Goal: Information Seeking & Learning: Learn about a topic

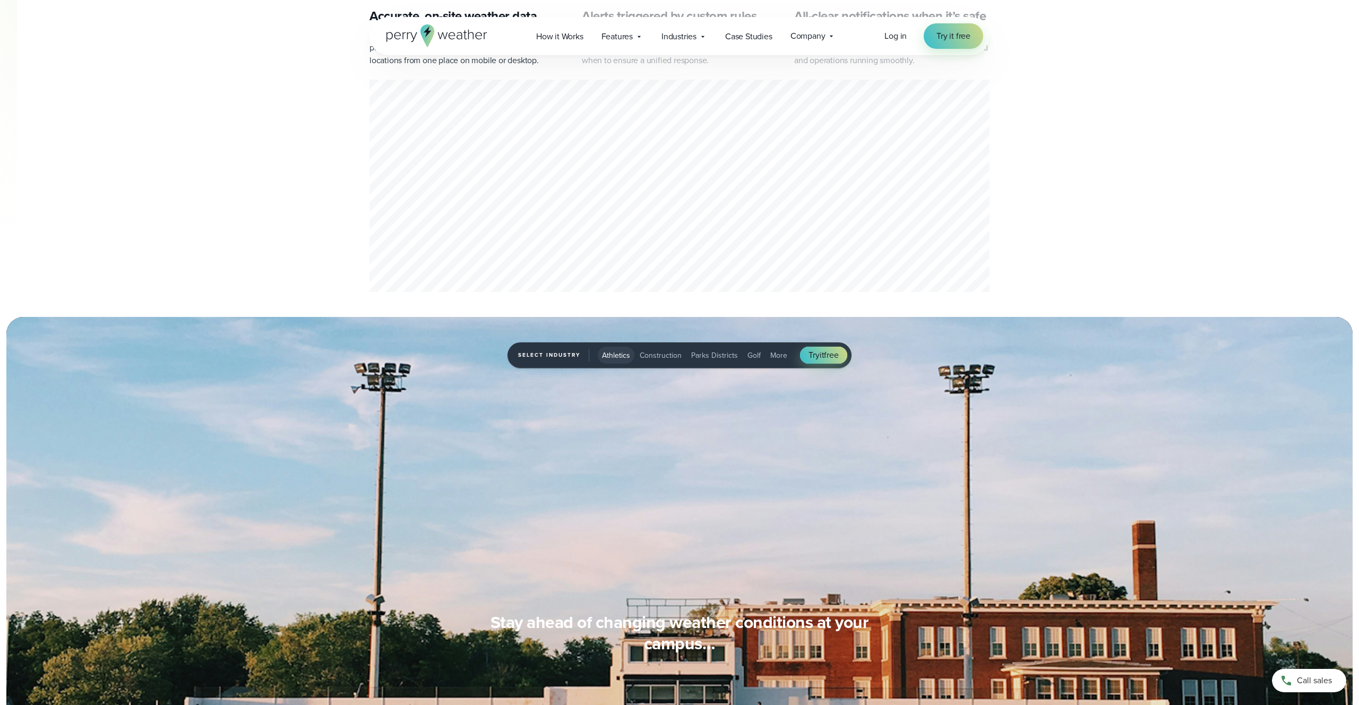
scroll to position [615, 0]
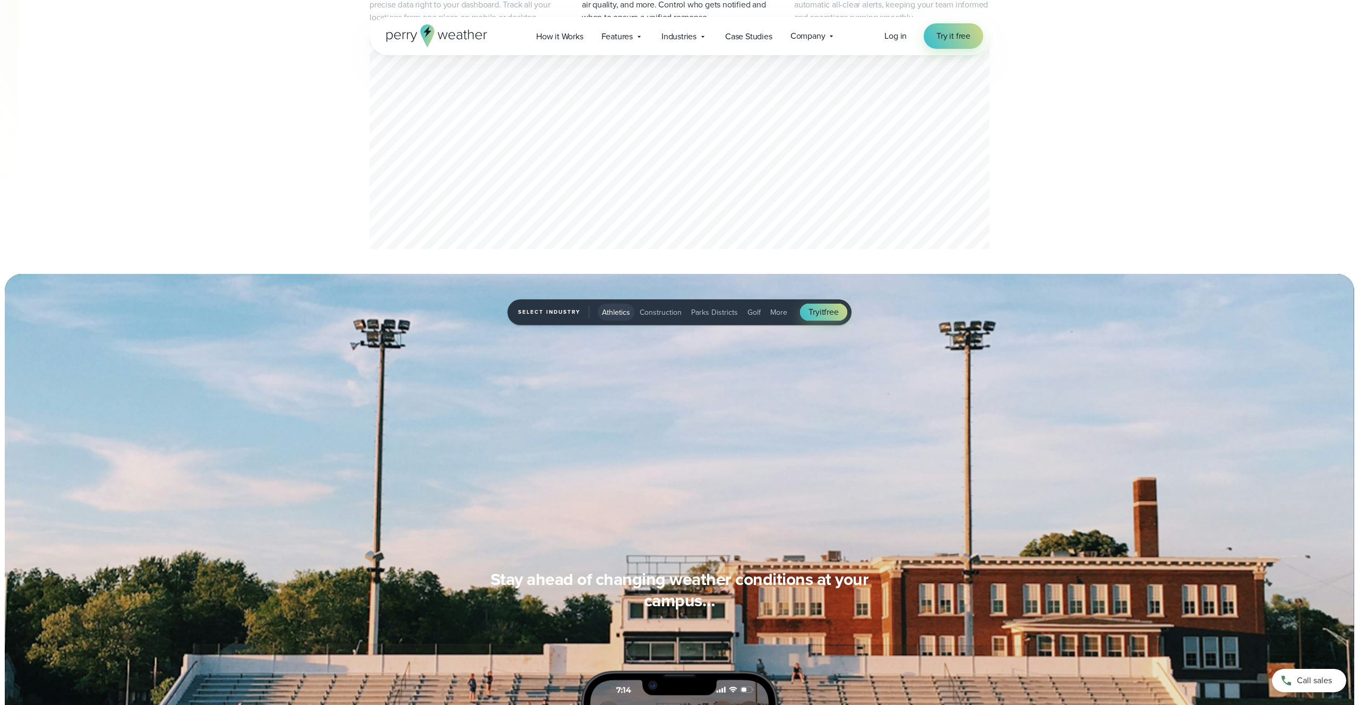
click at [656, 315] on span "Construction" at bounding box center [660, 312] width 42 height 11
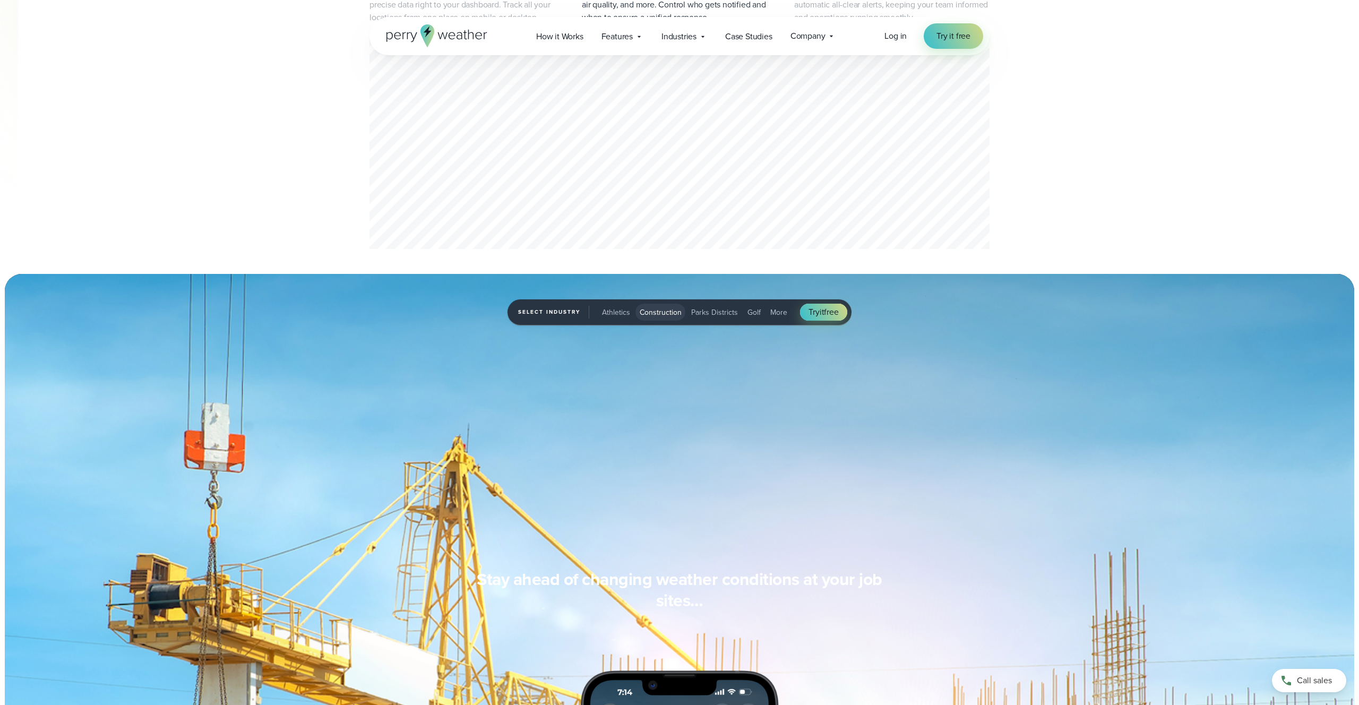
click at [623, 312] on span "Athletics" at bounding box center [616, 312] width 28 height 11
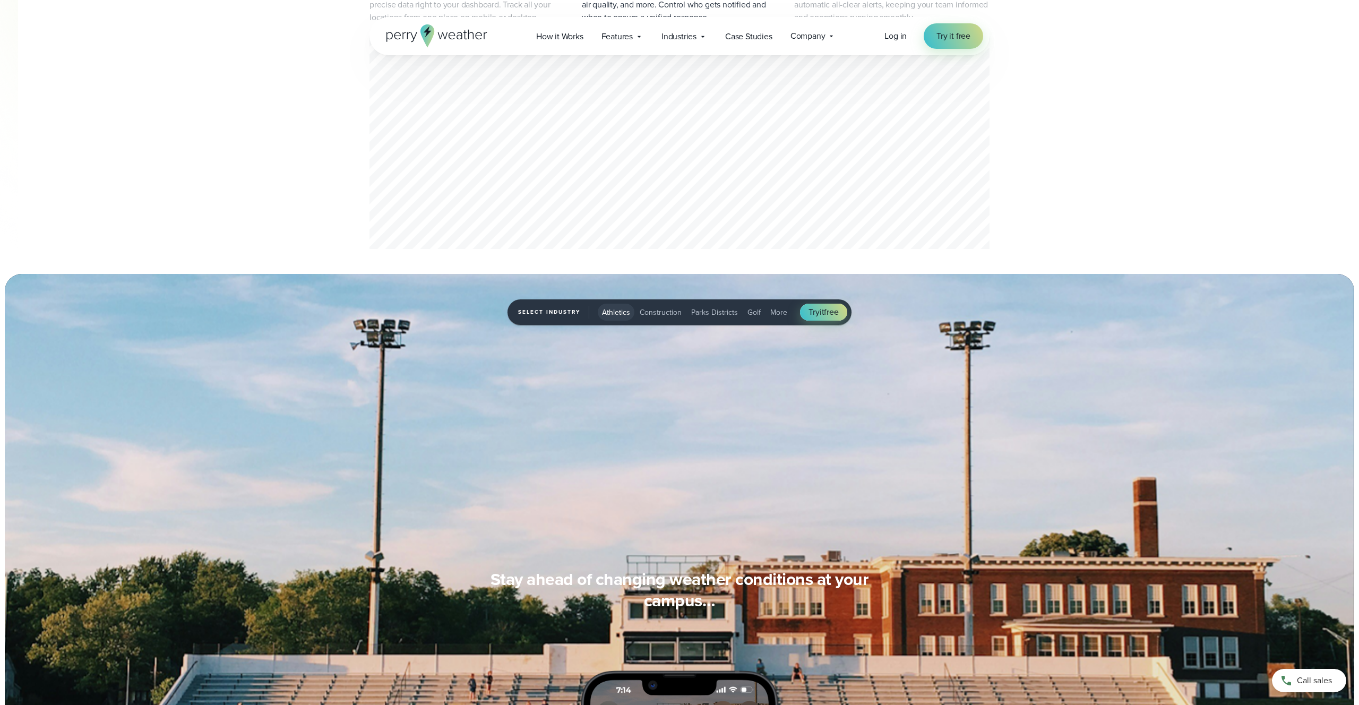
click at [657, 315] on span "Construction" at bounding box center [660, 312] width 42 height 11
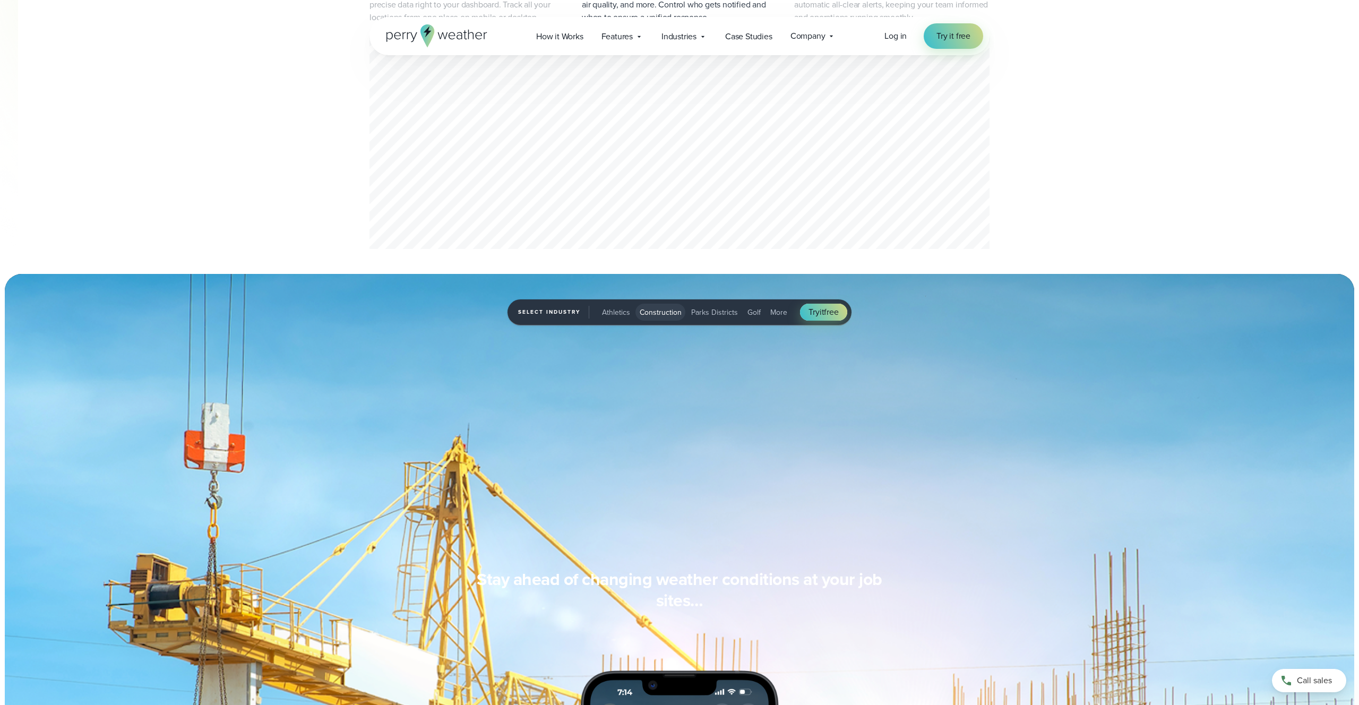
click at [700, 309] on span "Parks Districts" at bounding box center [714, 312] width 47 height 11
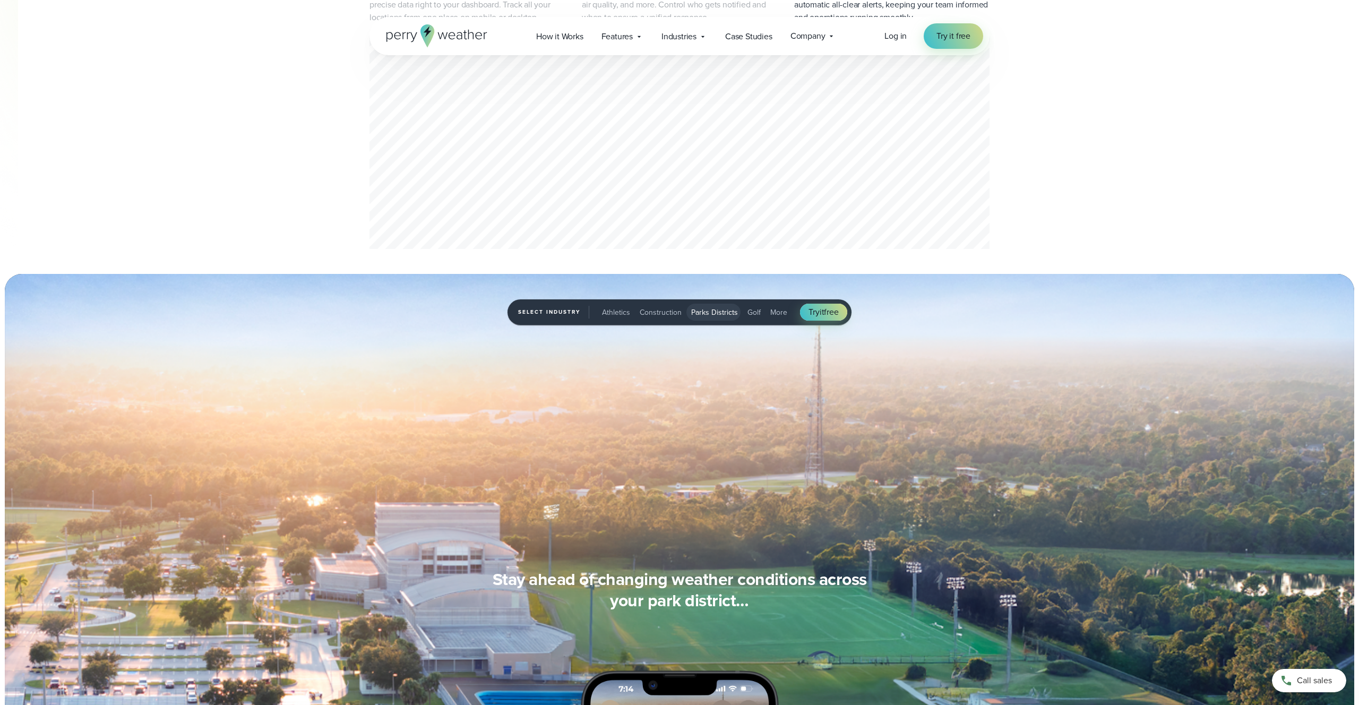
click at [754, 309] on span "Golf" at bounding box center [753, 312] width 13 height 11
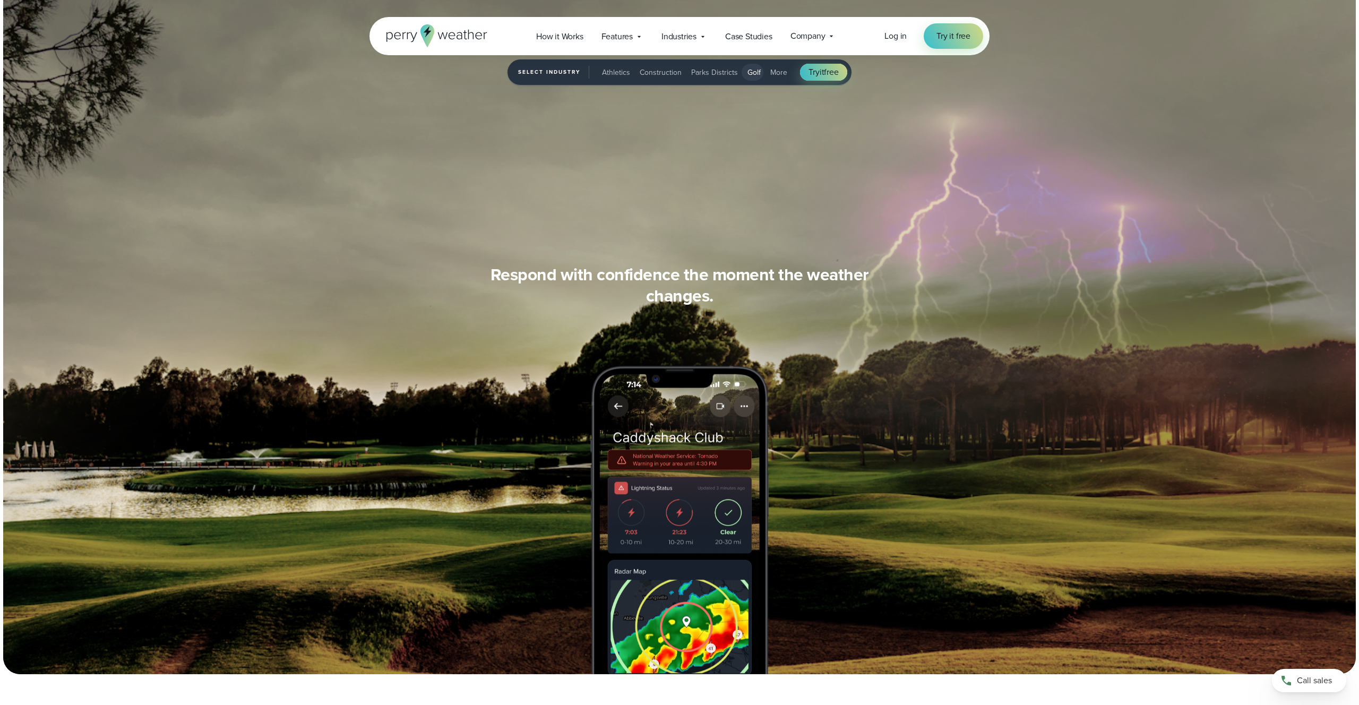
scroll to position [1624, 0]
click at [652, 41] on div "How it Works Features" at bounding box center [685, 36] width 317 height 22
click at [642, 38] on icon at bounding box center [639, 36] width 8 height 8
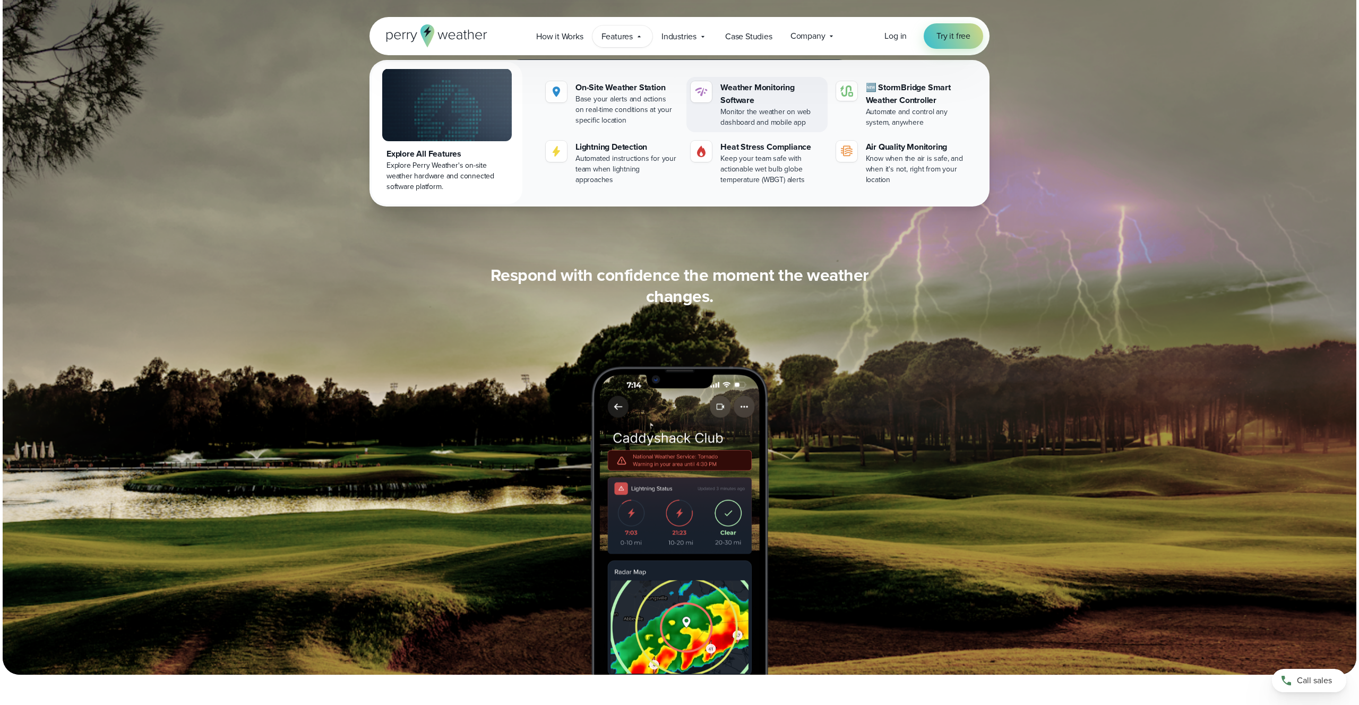
click at [736, 97] on div "Weather Monitoring Software" at bounding box center [771, 93] width 102 height 25
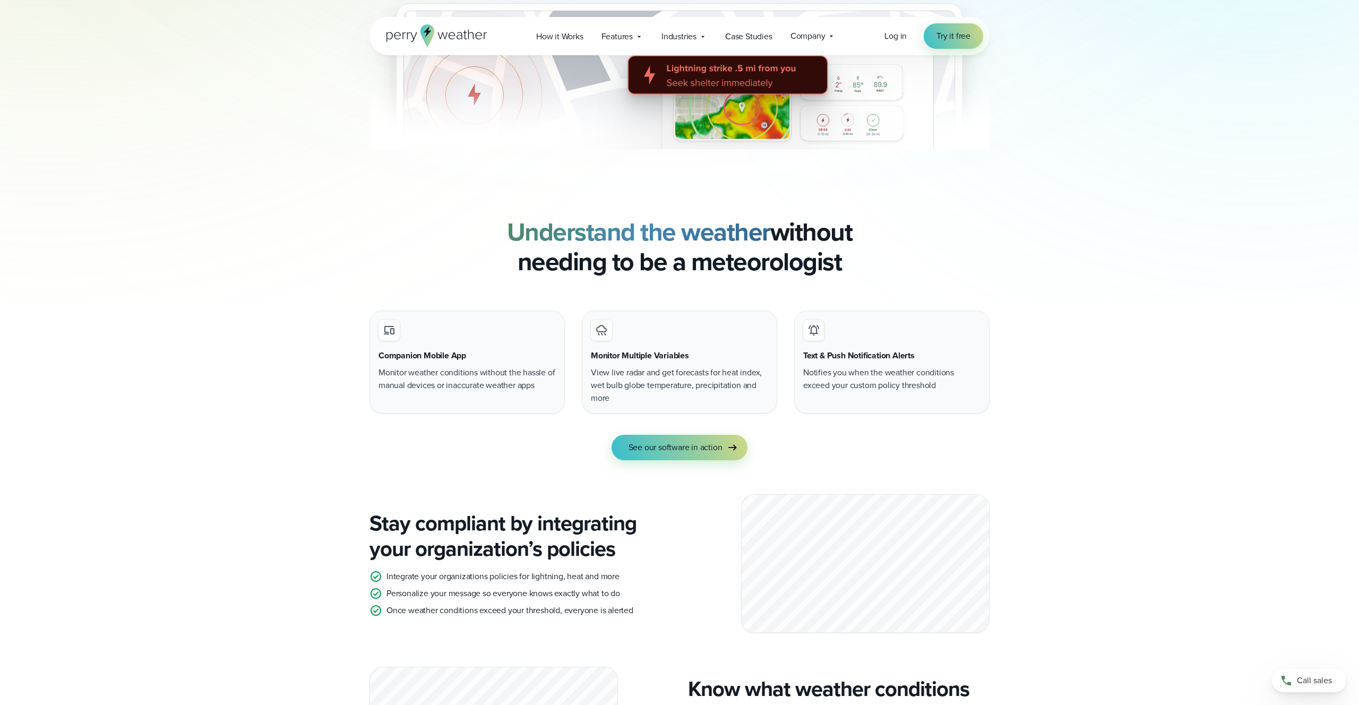
scroll to position [754, 0]
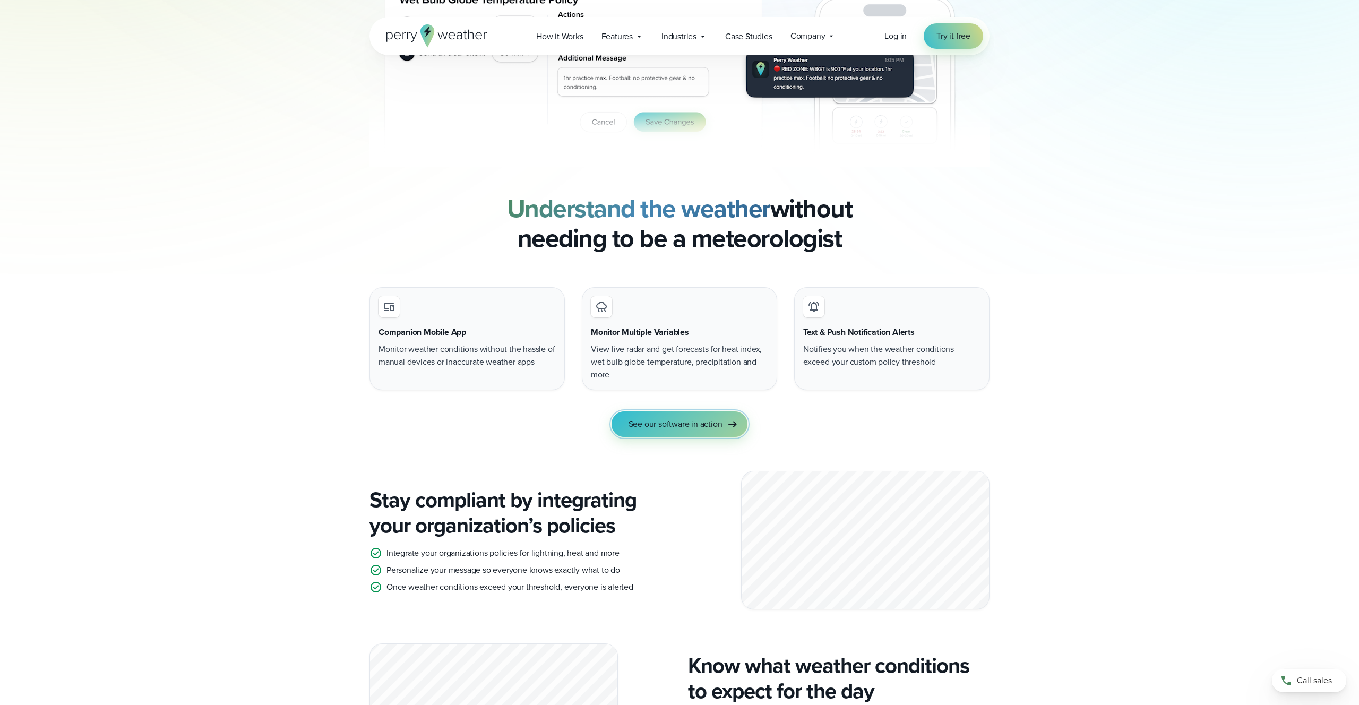
click at [719, 427] on span "See our software in action" at bounding box center [675, 424] width 94 height 13
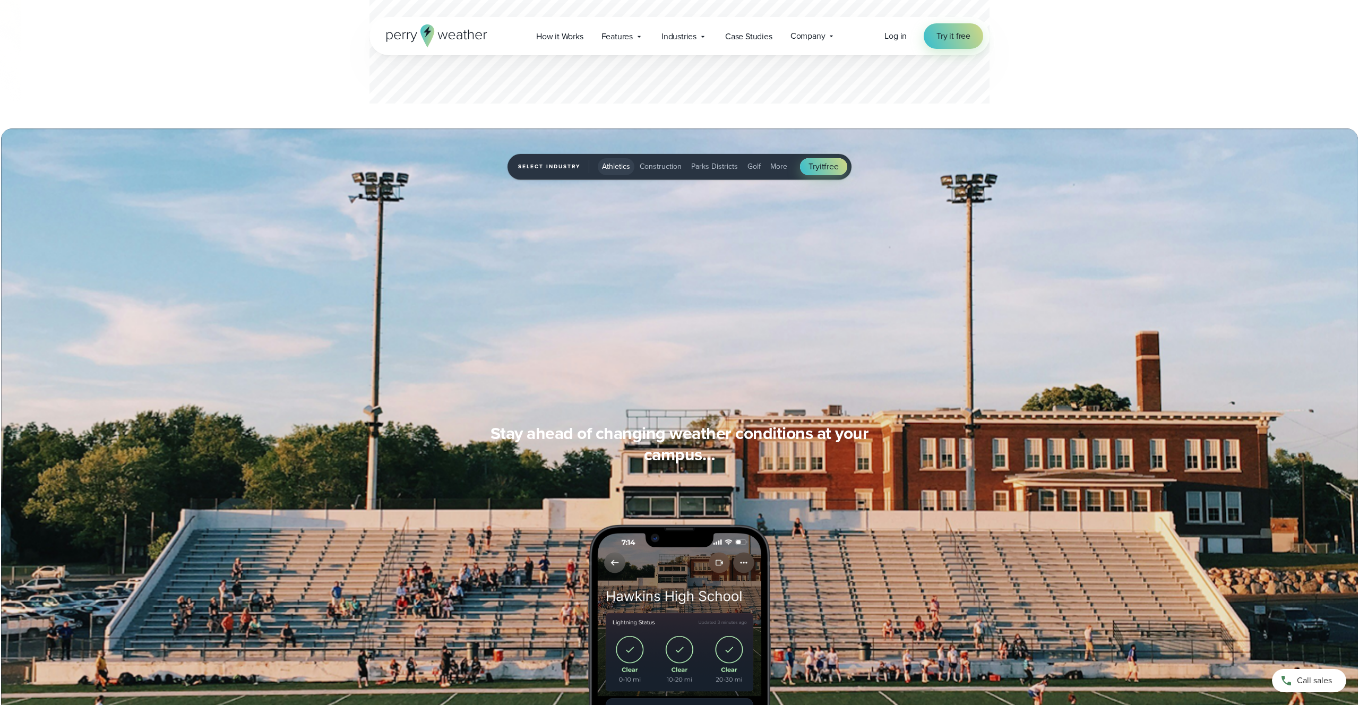
scroll to position [761, 0]
click at [637, 44] on div "Features Explore All Features Explore Perry Weather's on-site weather hardware …" at bounding box center [622, 36] width 60 height 22
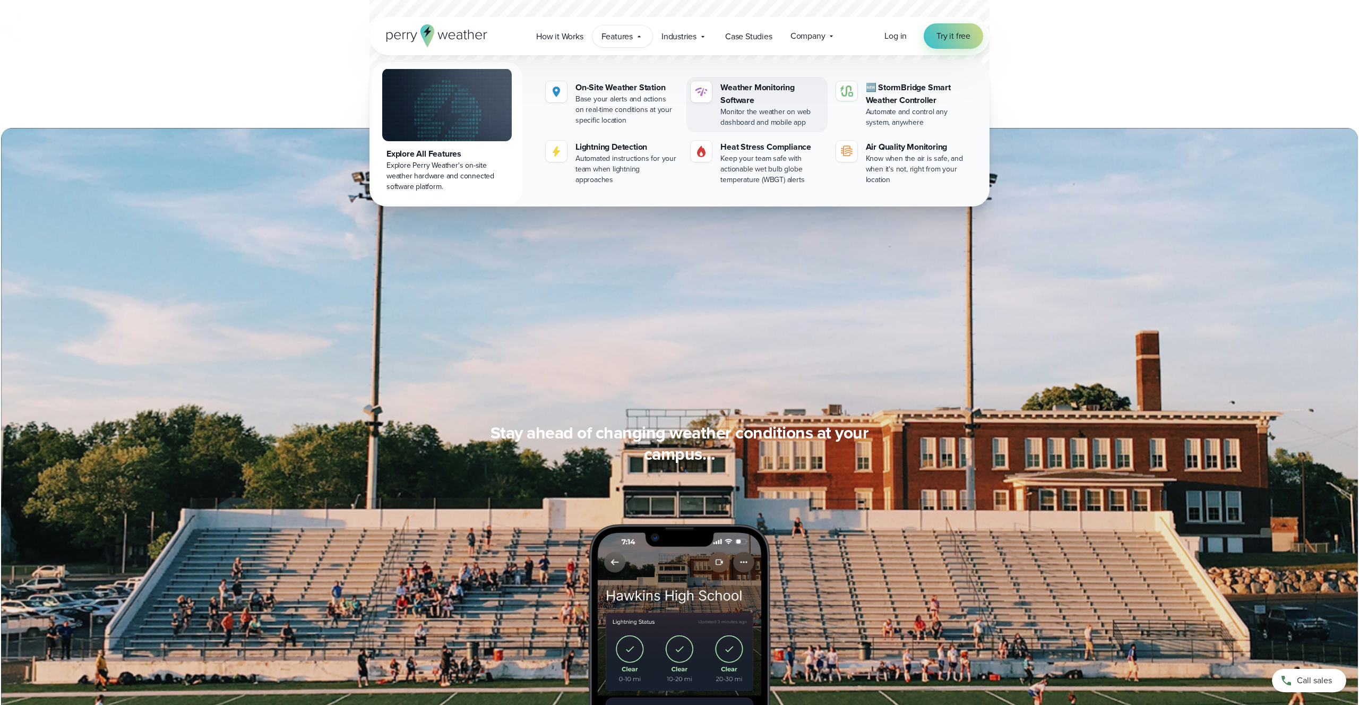
click at [766, 126] on div "Monitor the weather on web dashboard and mobile app" at bounding box center [771, 117] width 102 height 21
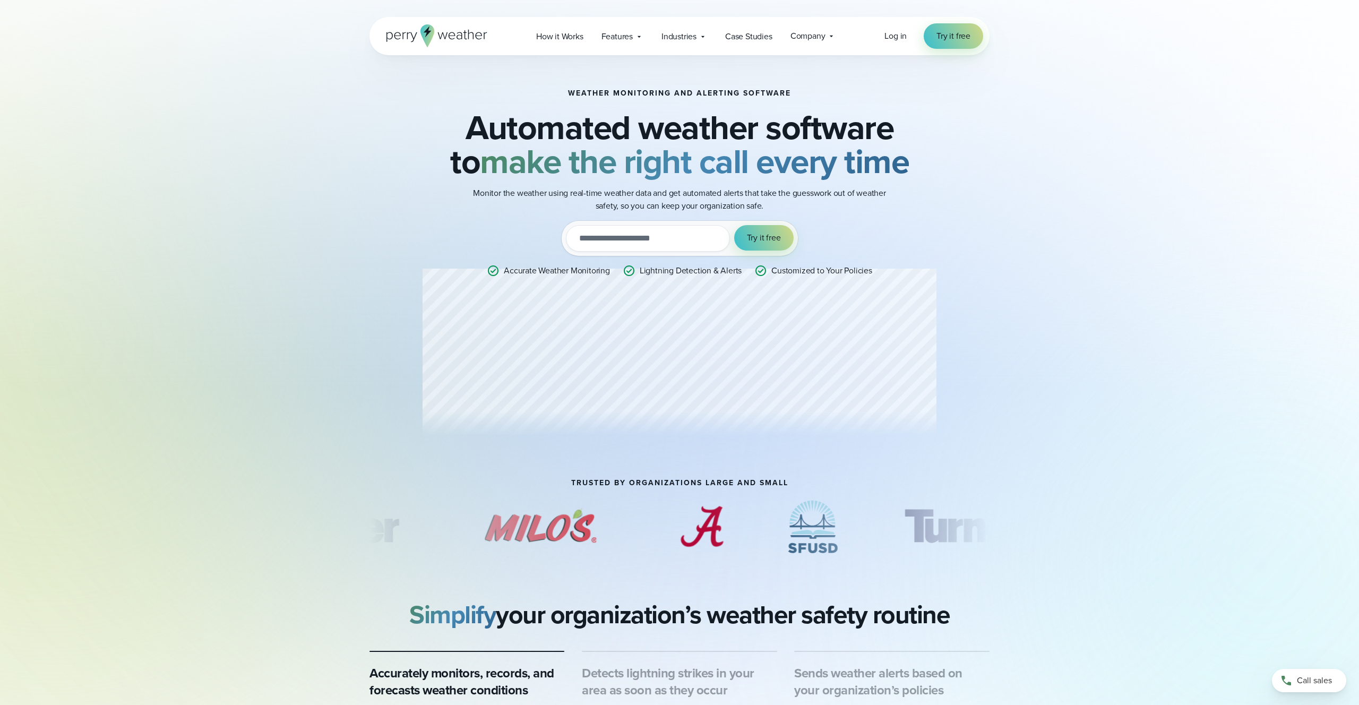
click at [633, 239] on input "email" at bounding box center [648, 238] width 164 height 27
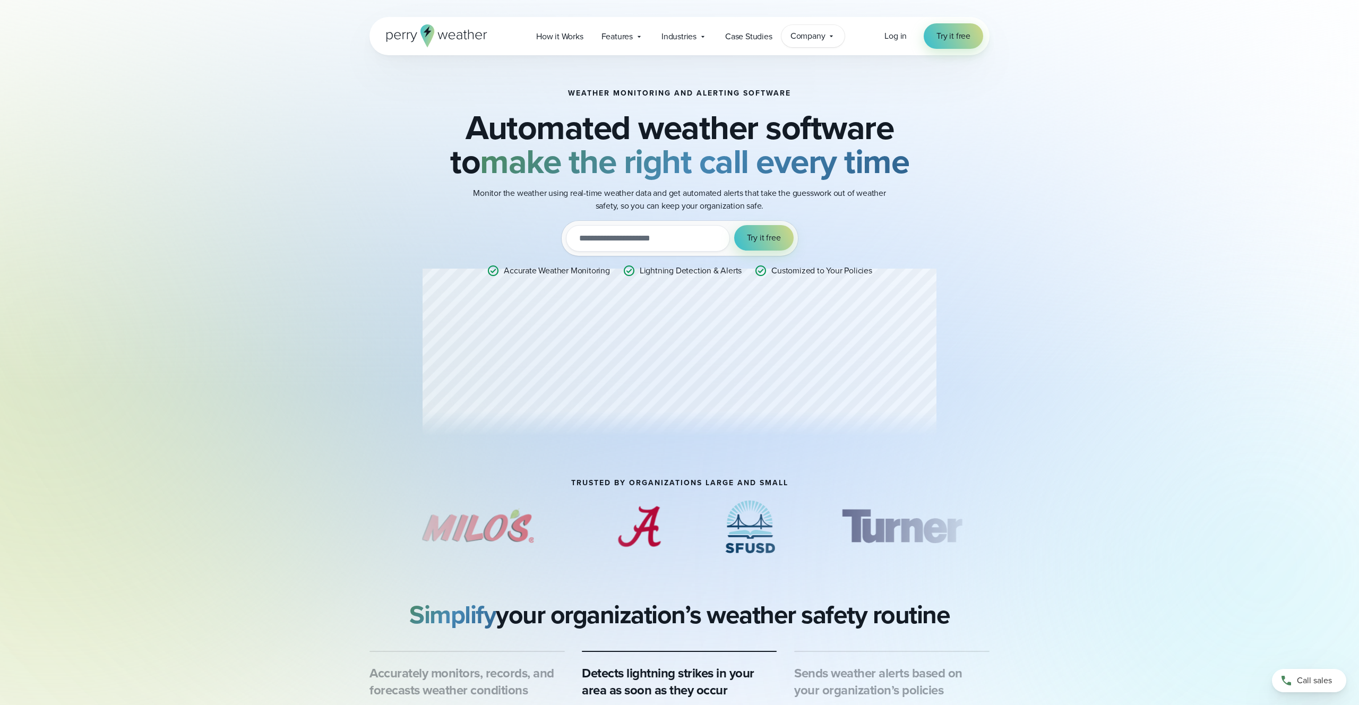
click at [802, 31] on span "Company" at bounding box center [807, 36] width 35 height 13
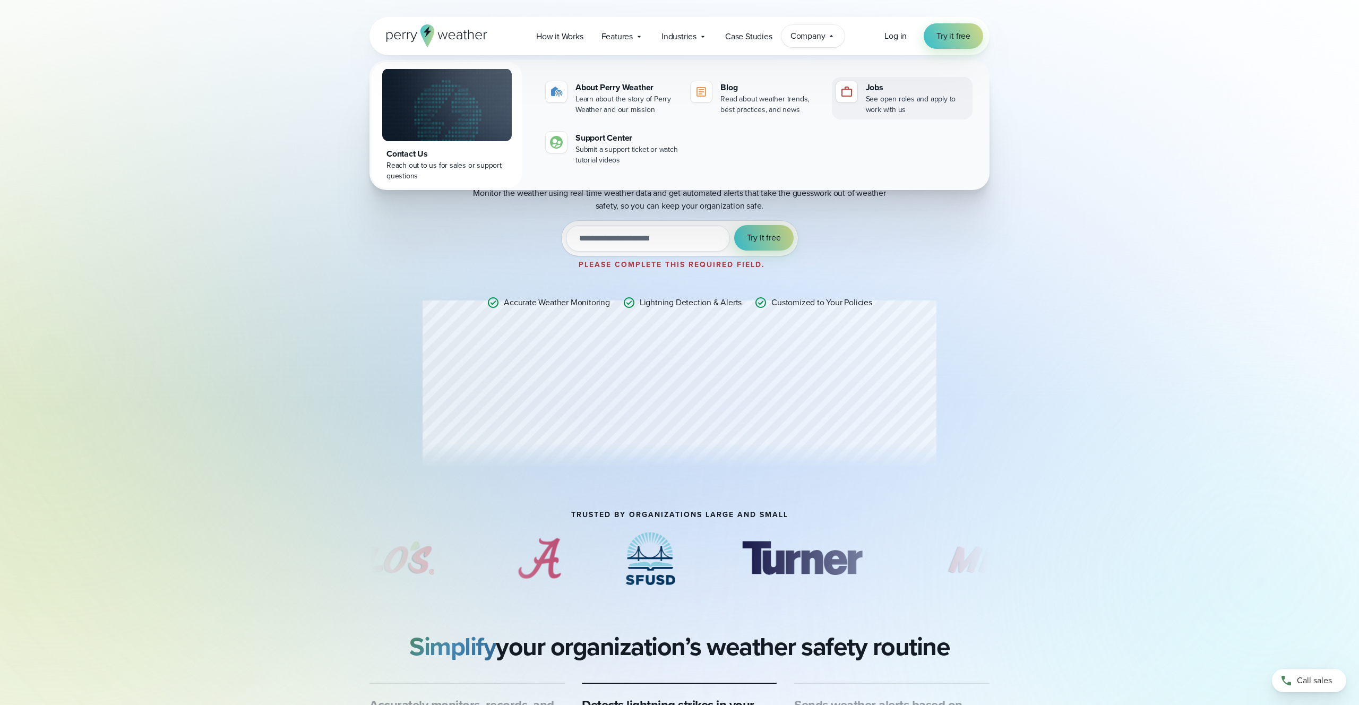
click at [913, 106] on div "See open roles and apply to work with us" at bounding box center [917, 104] width 102 height 21
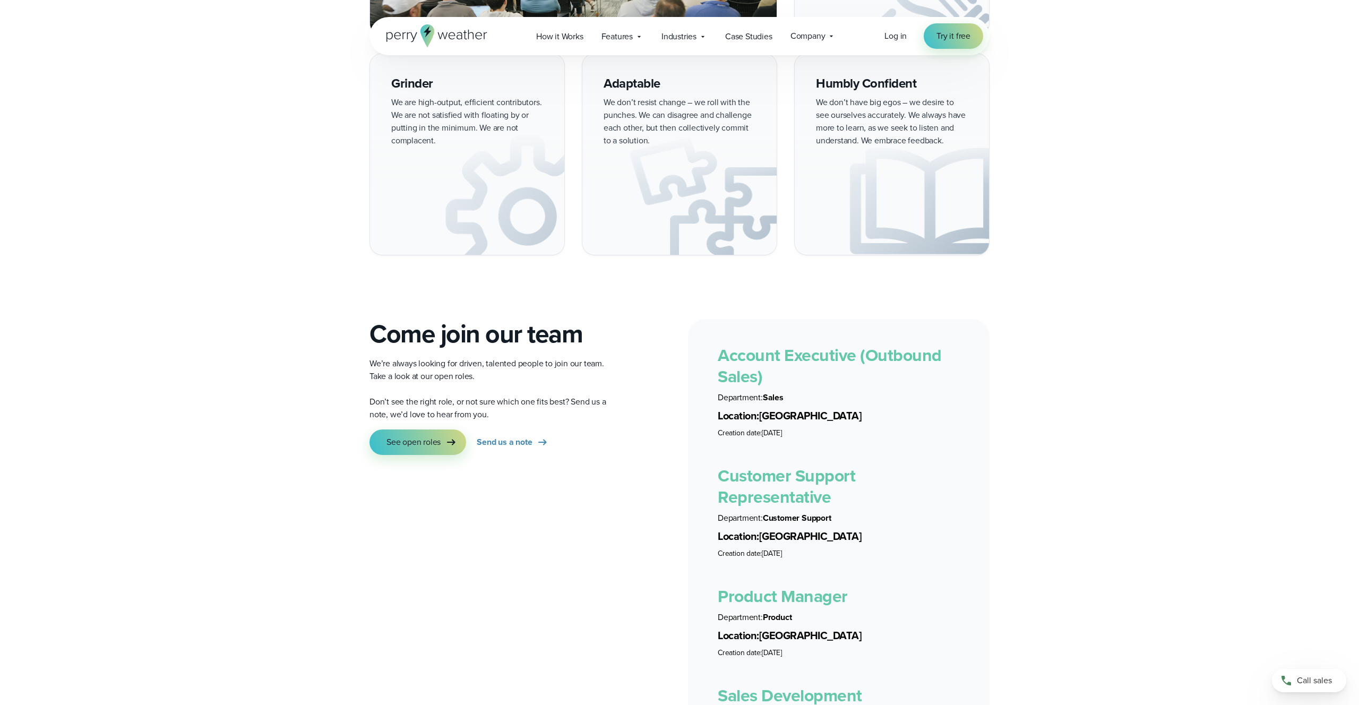
scroll to position [1664, 0]
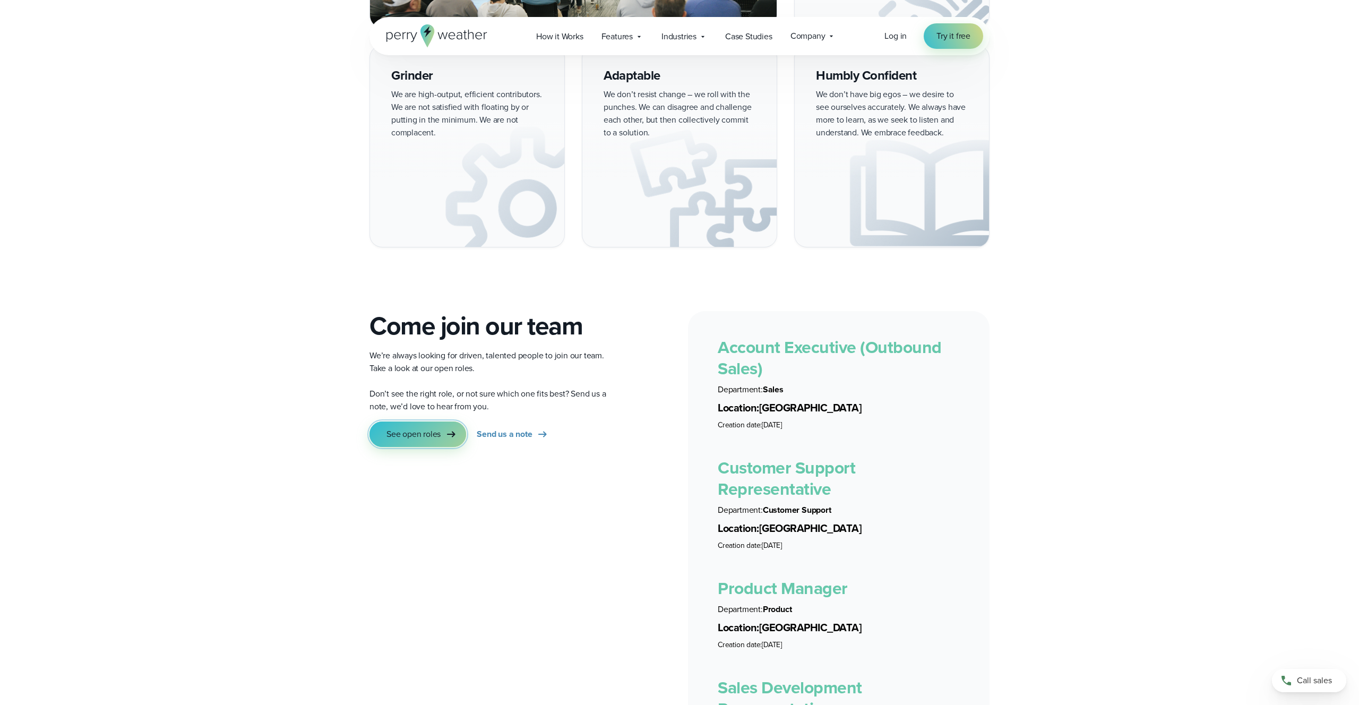
click at [391, 428] on span "See open roles" at bounding box center [413, 434] width 54 height 13
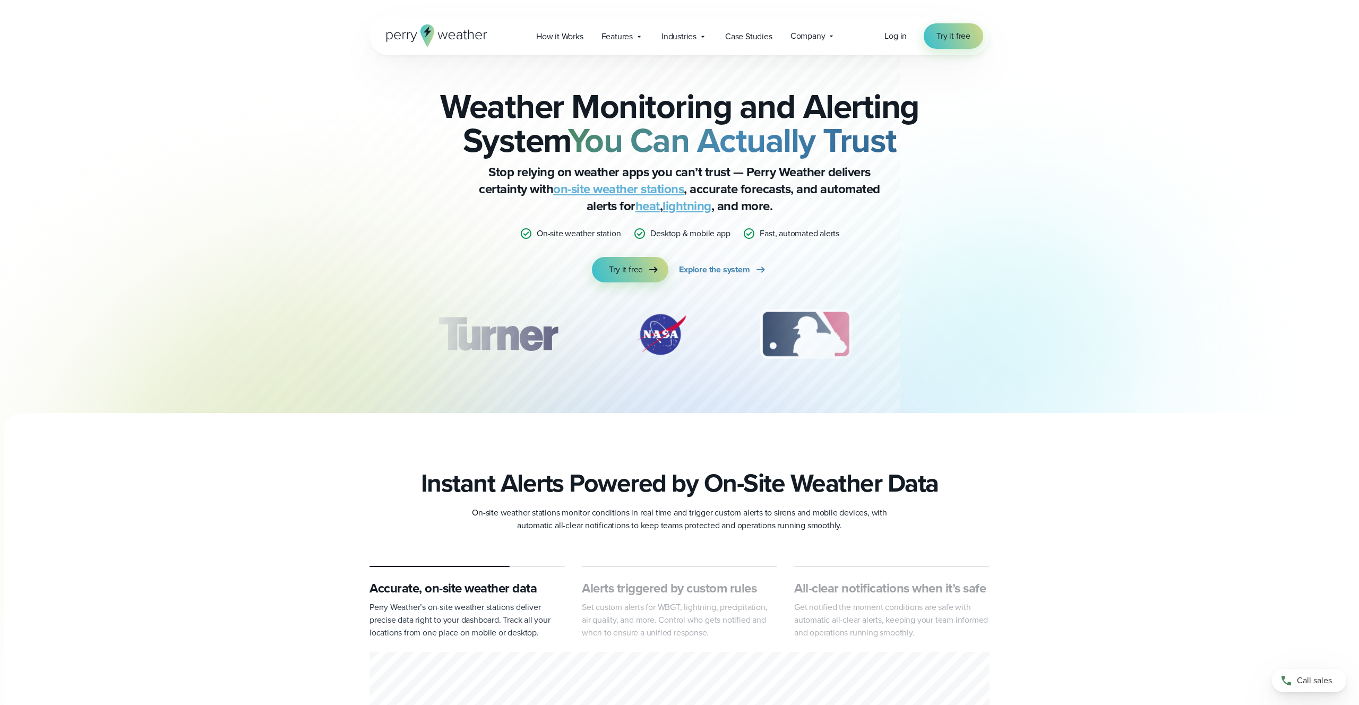
scroll to position [89, 0]
click at [697, 36] on div "Industries Featured Case Study How PGA of America is Prioritizing Golfer Safety…" at bounding box center [684, 36] width 64 height 22
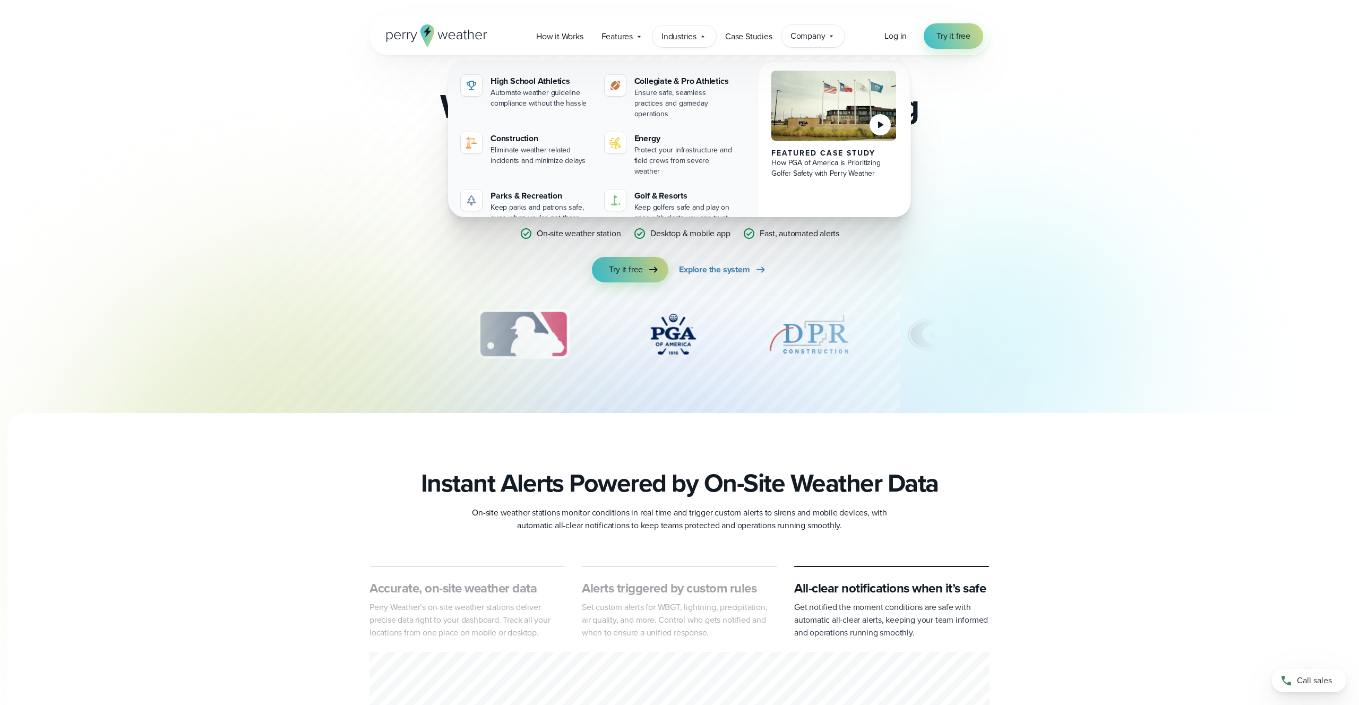
click at [816, 34] on span "Company" at bounding box center [807, 36] width 35 height 13
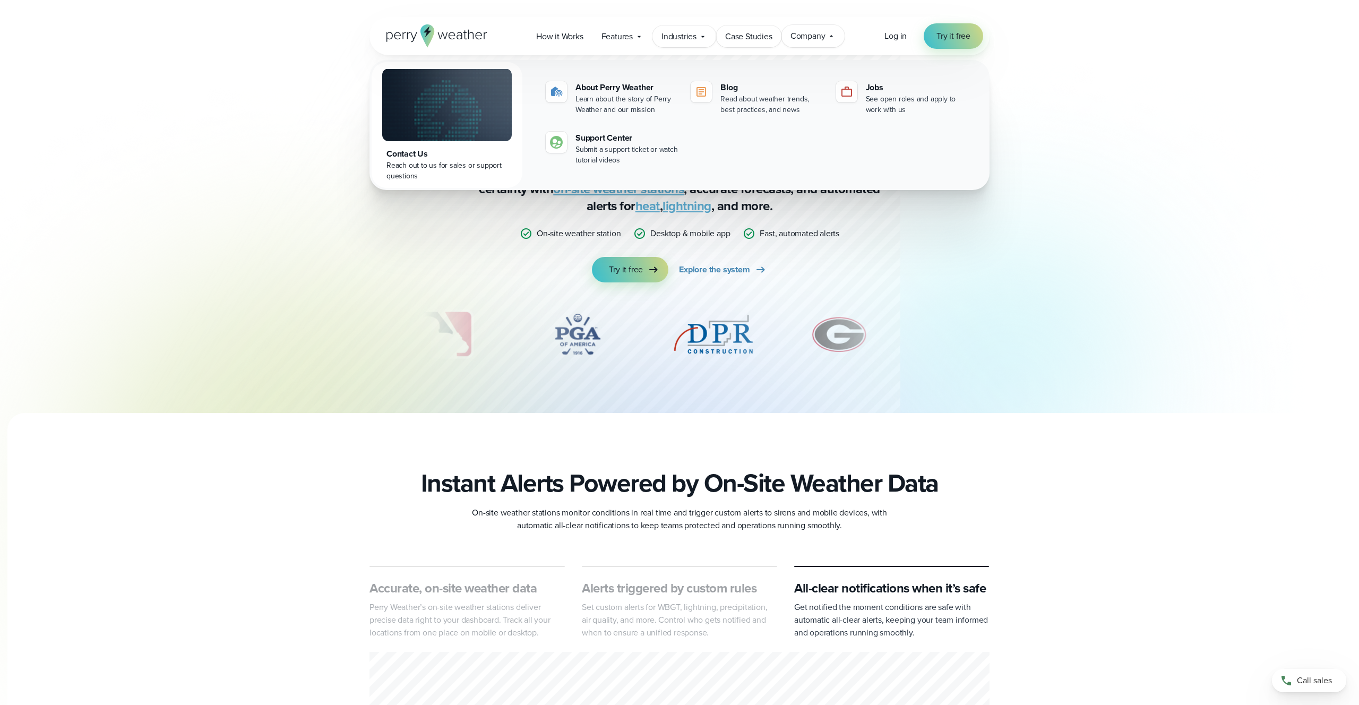
drag, startPoint x: 727, startPoint y: 40, endPoint x: 701, endPoint y: 37, distance: 26.7
click at [727, 40] on span "Case Studies" at bounding box center [748, 36] width 47 height 13
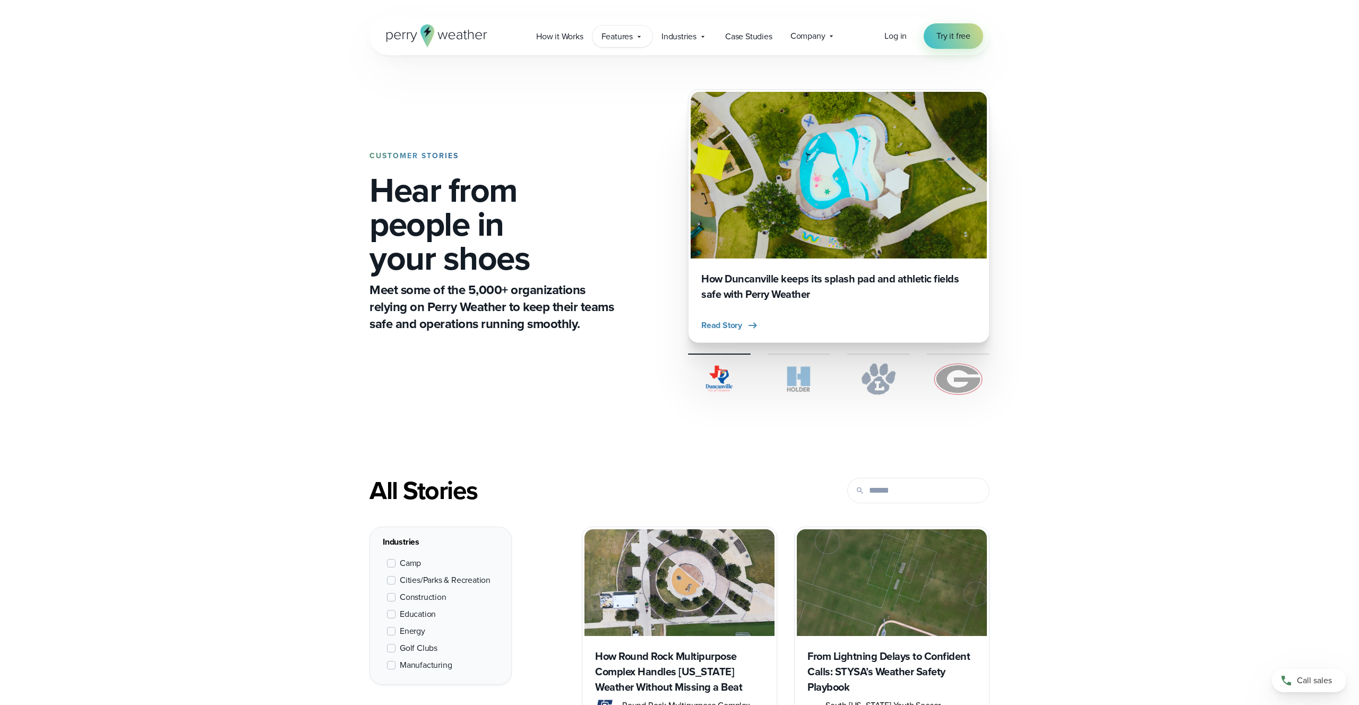
click at [632, 40] on span "Features" at bounding box center [616, 36] width 31 height 13
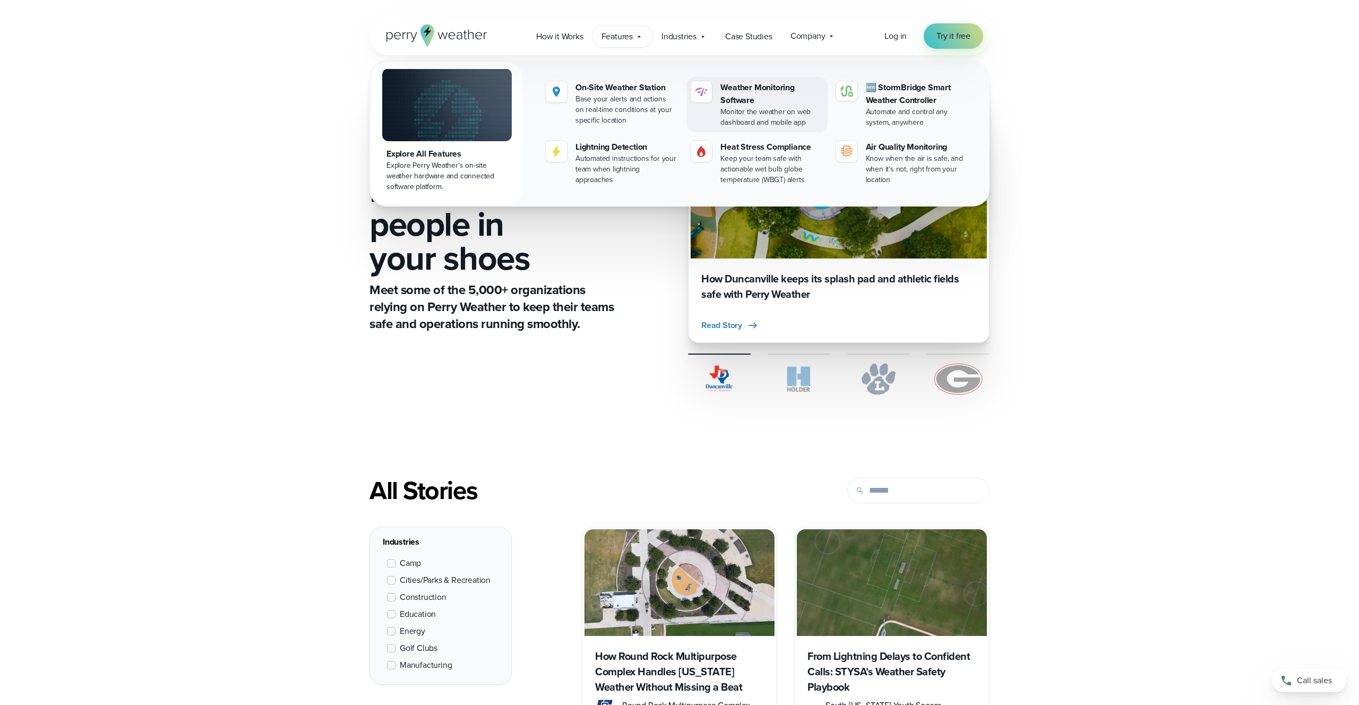
click at [744, 99] on div "Weather Monitoring Software" at bounding box center [771, 93] width 102 height 25
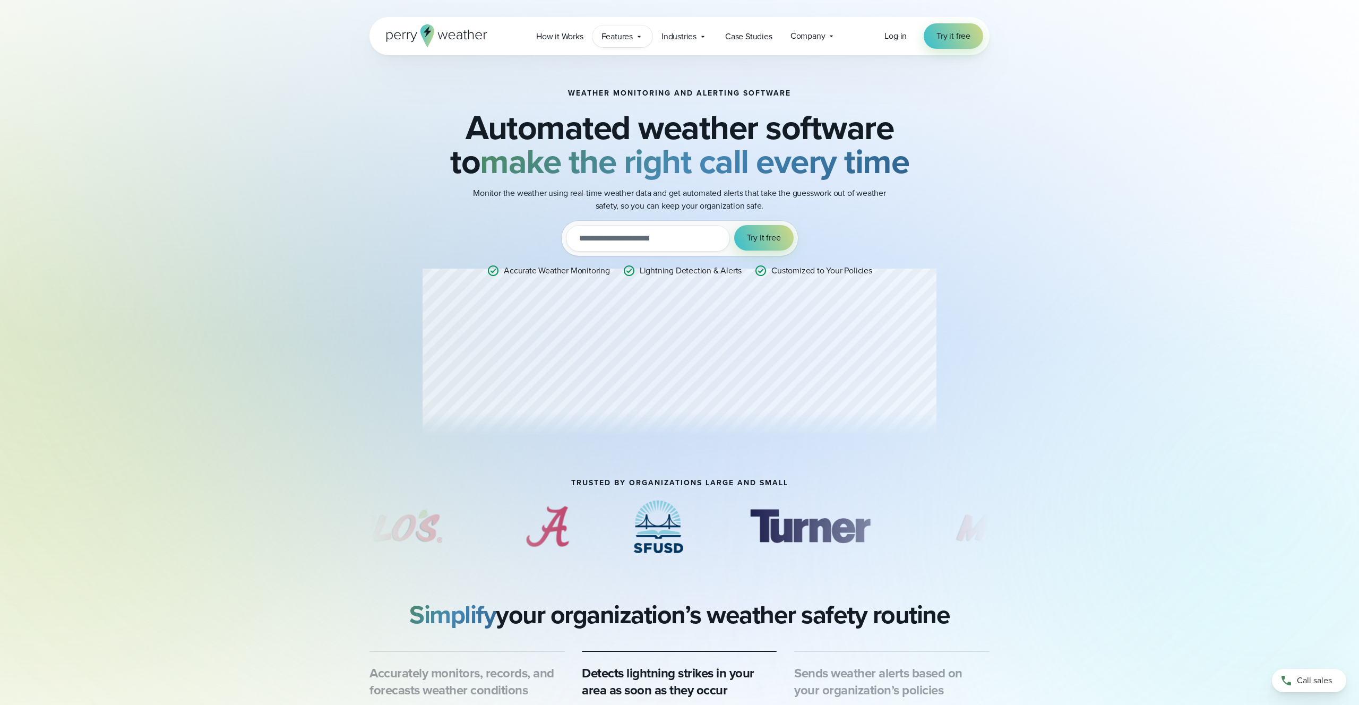
click at [623, 36] on span "Features" at bounding box center [616, 36] width 31 height 13
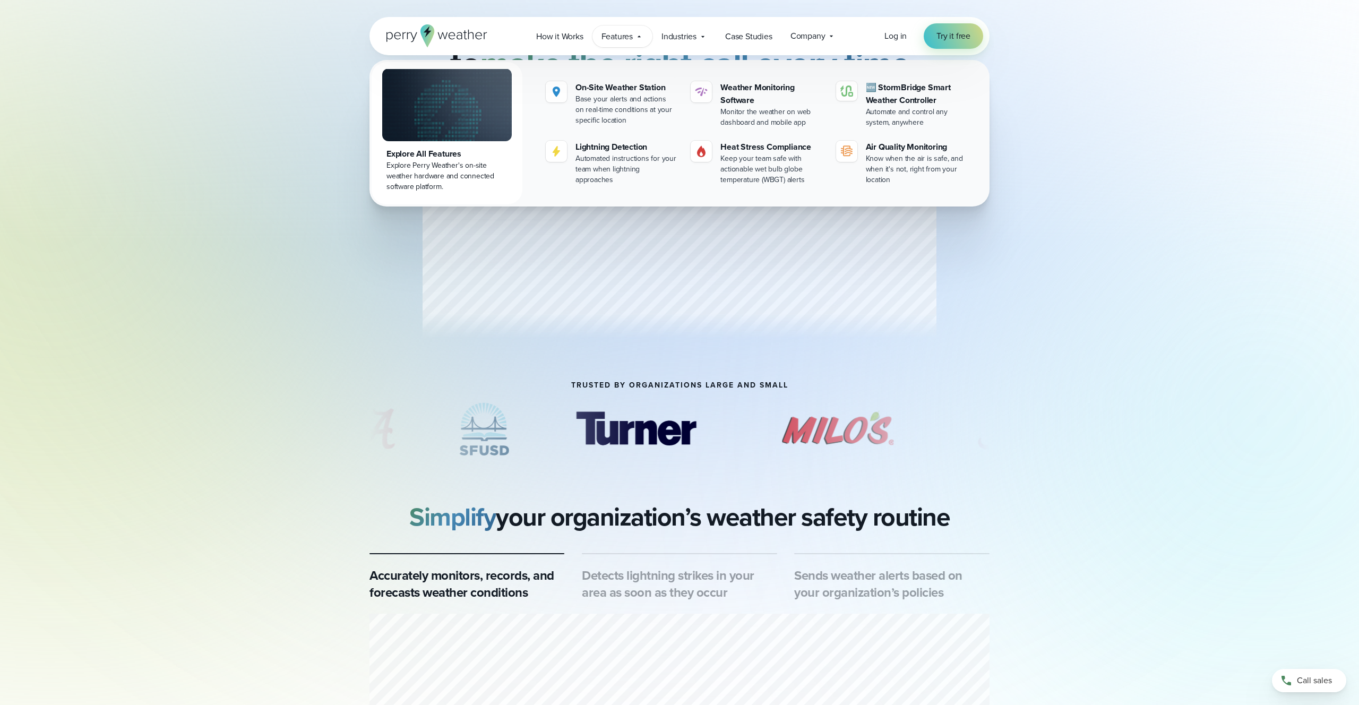
click at [1074, 381] on section "TRUSTED BY ORGANIZATIONS LARGE AND SMALL" at bounding box center [679, 385] width 1359 height 8
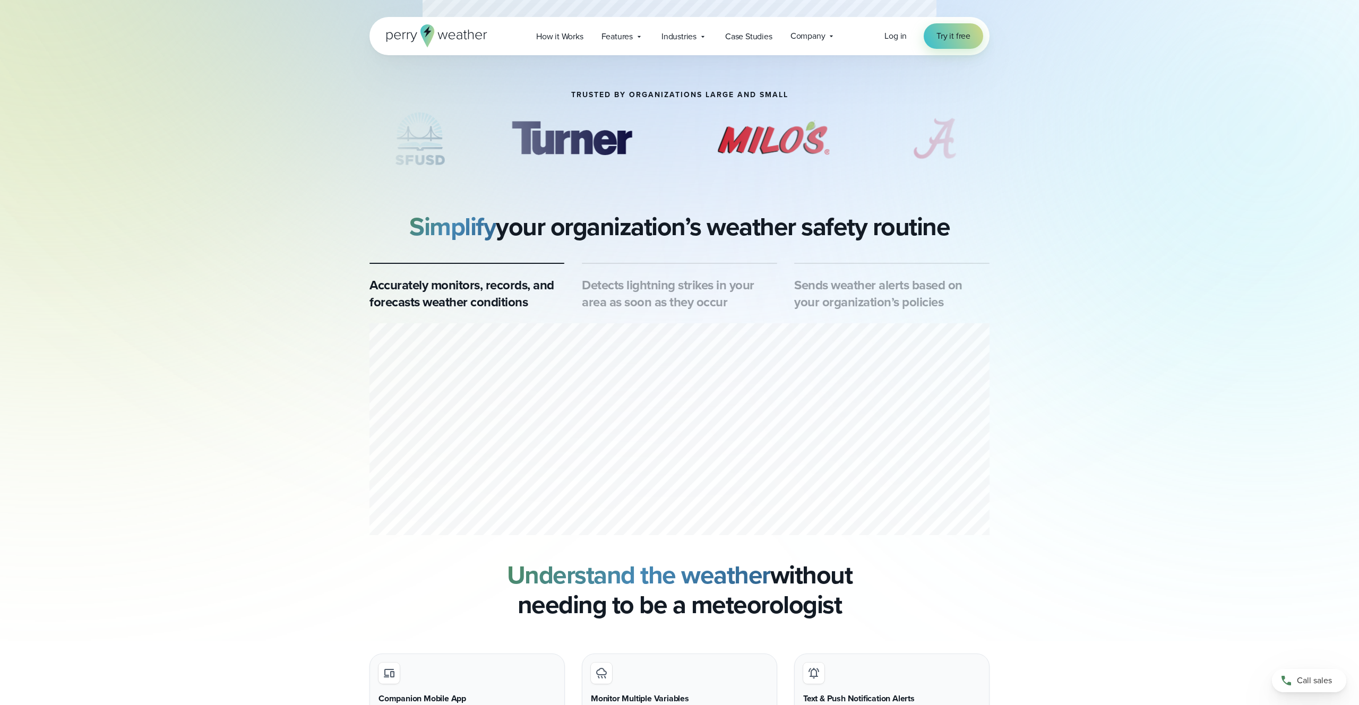
scroll to position [528, 0]
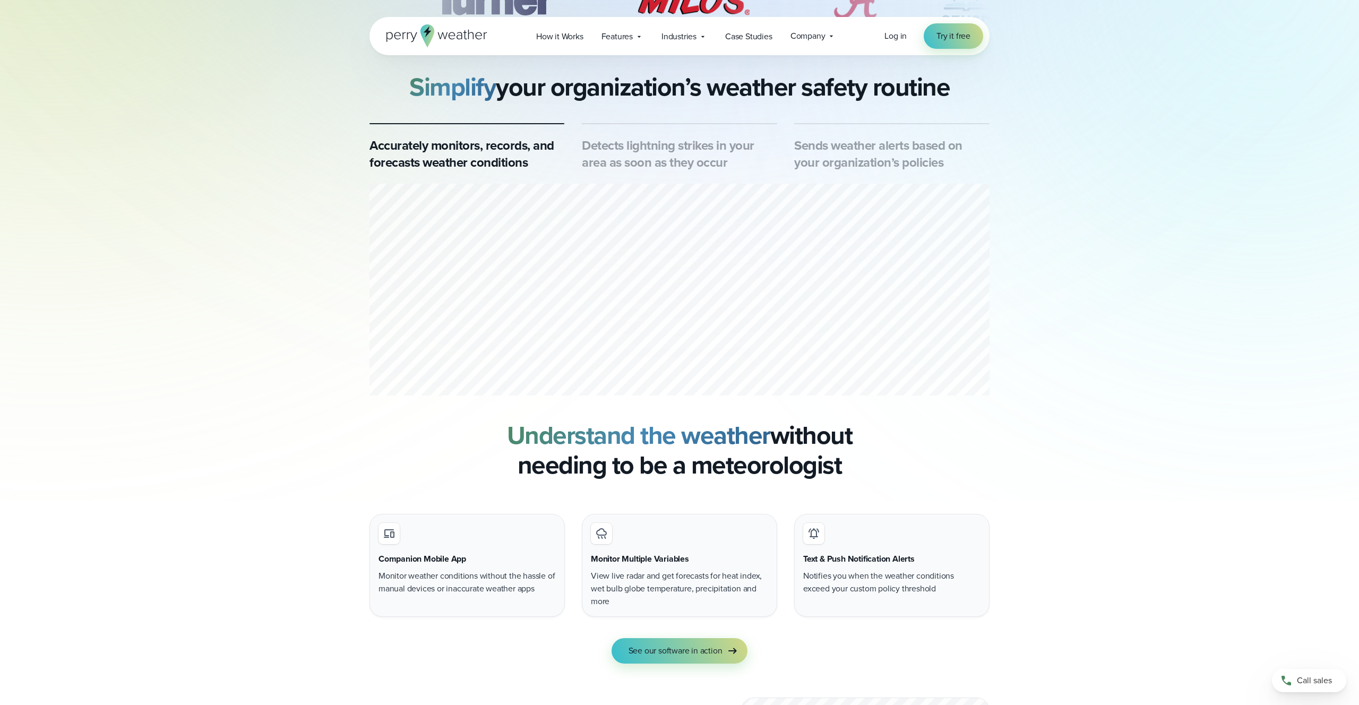
click at [682, 145] on h3 "Detects lightning strikes in your area as soon as they occur" at bounding box center [679, 154] width 195 height 34
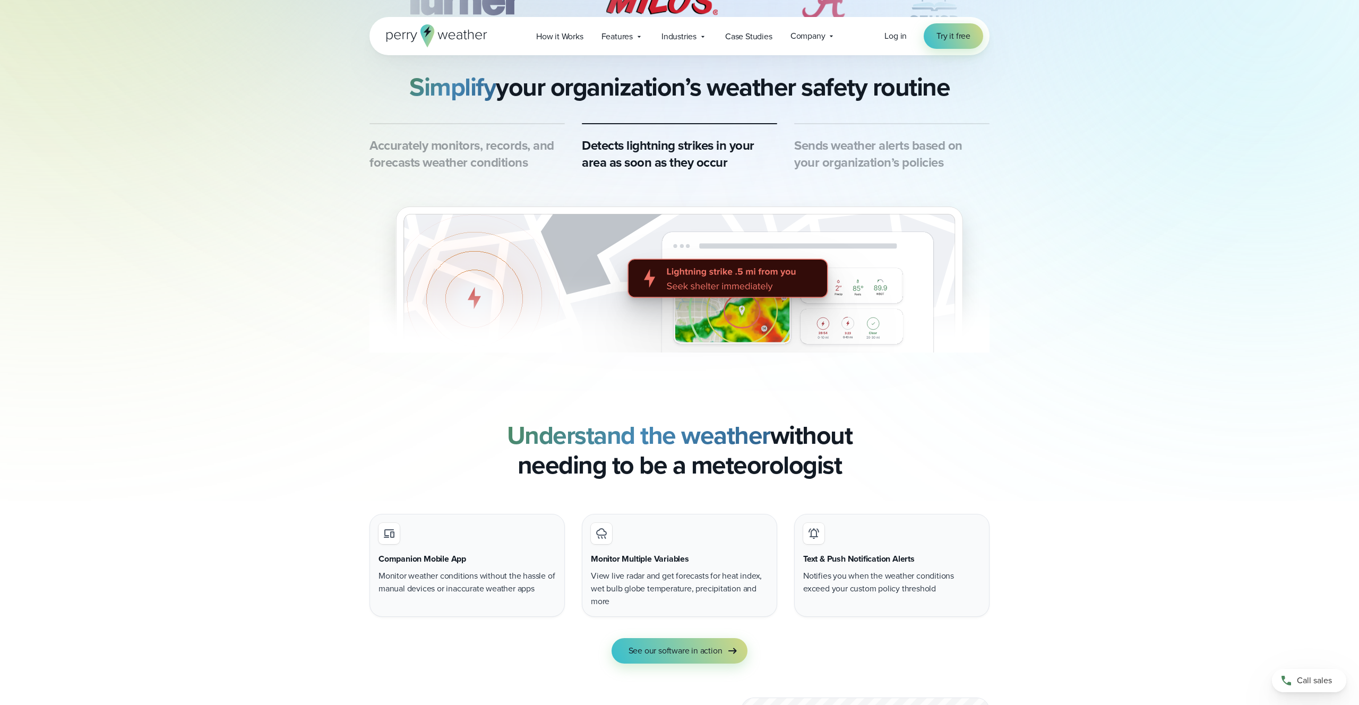
click at [807, 153] on h3 "Sends weather alerts based on your organization’s policies" at bounding box center [891, 154] width 195 height 34
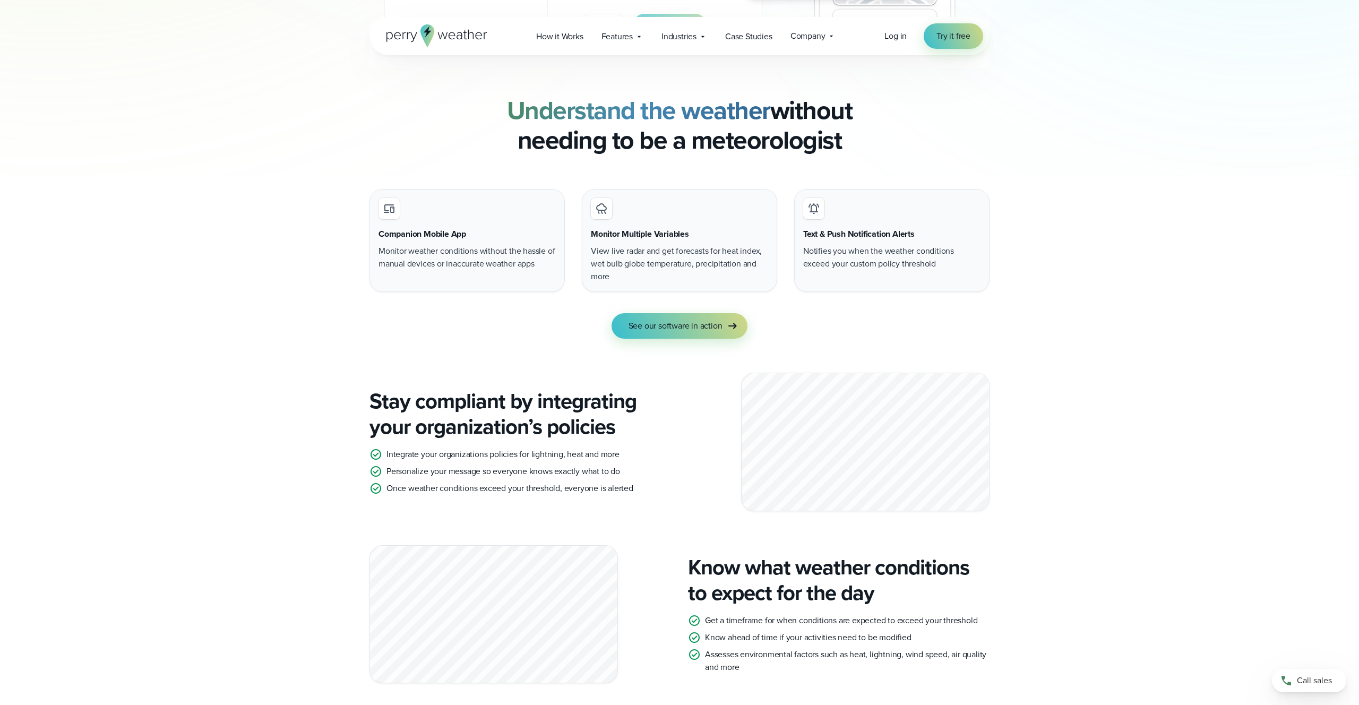
scroll to position [861, 0]
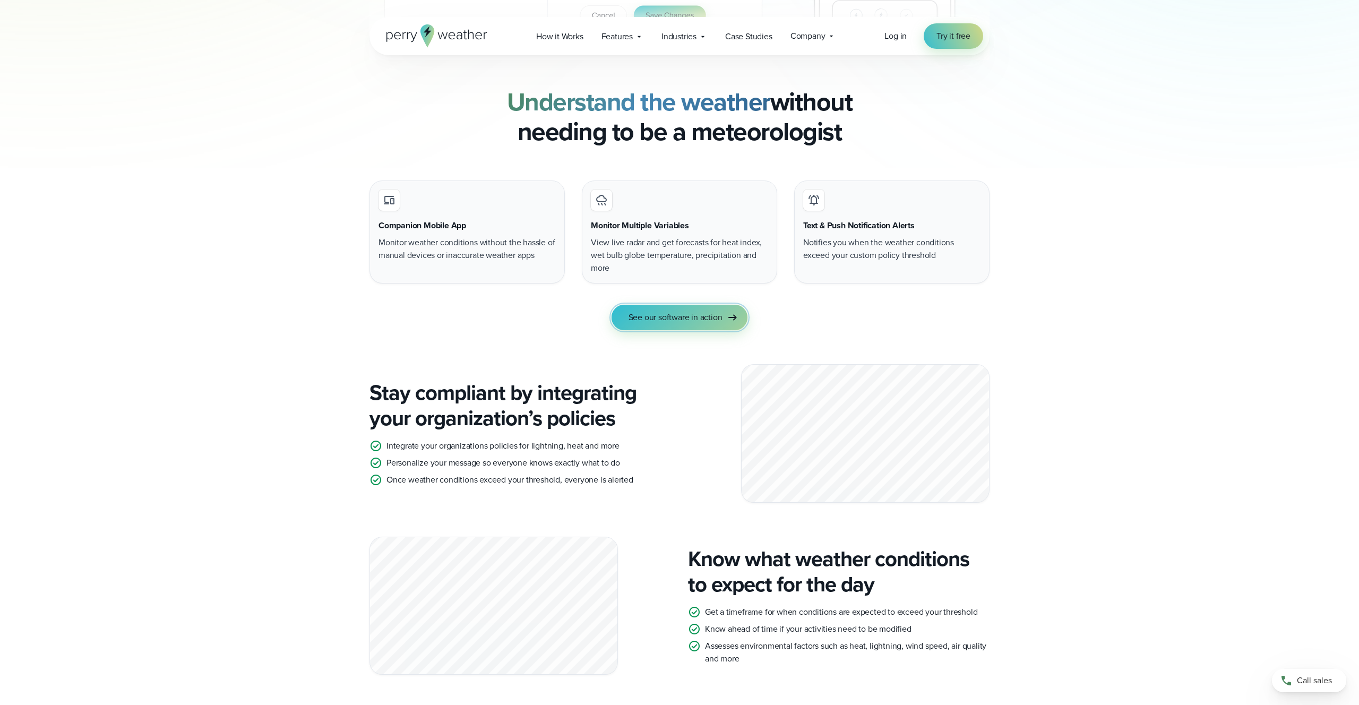
click at [704, 313] on span "See our software in action" at bounding box center [675, 317] width 94 height 13
